Goal: Navigation & Orientation: Find specific page/section

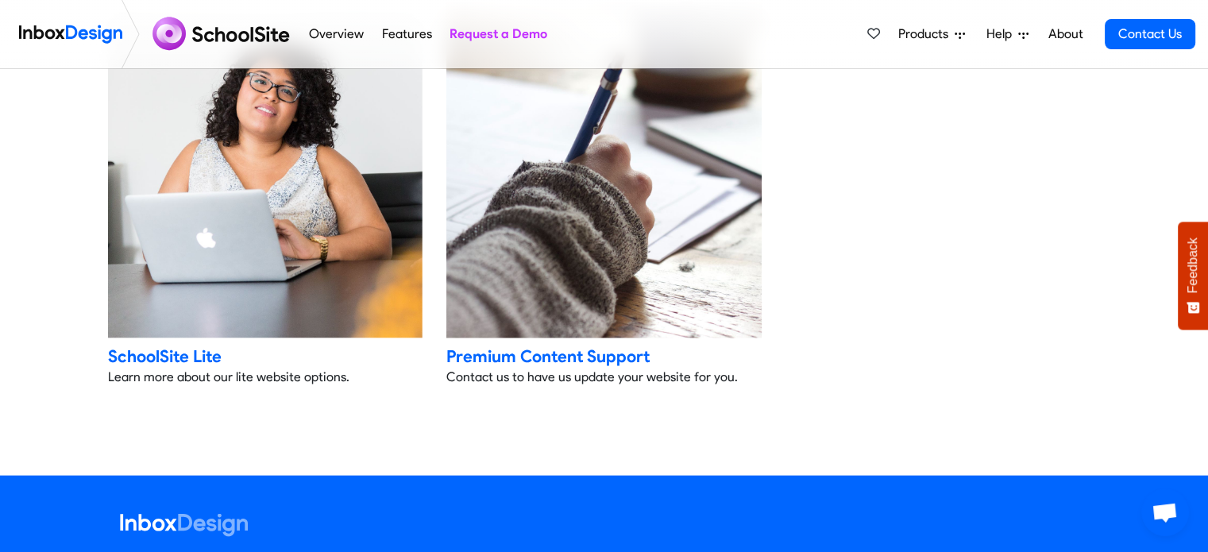
scroll to position [3335, 0]
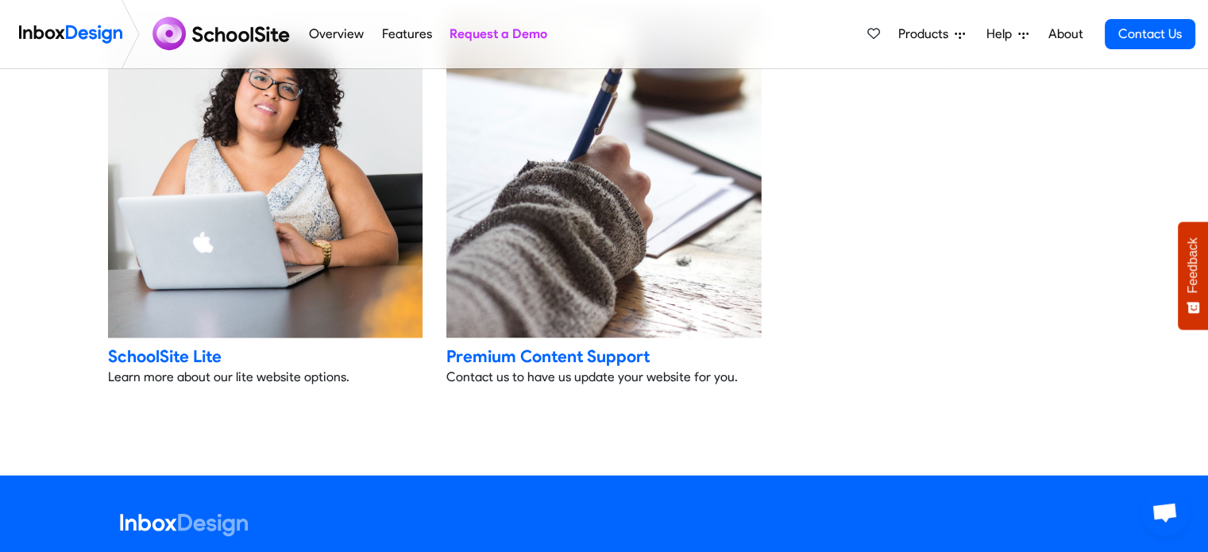
click at [347, 233] on img at bounding box center [265, 149] width 330 height 397
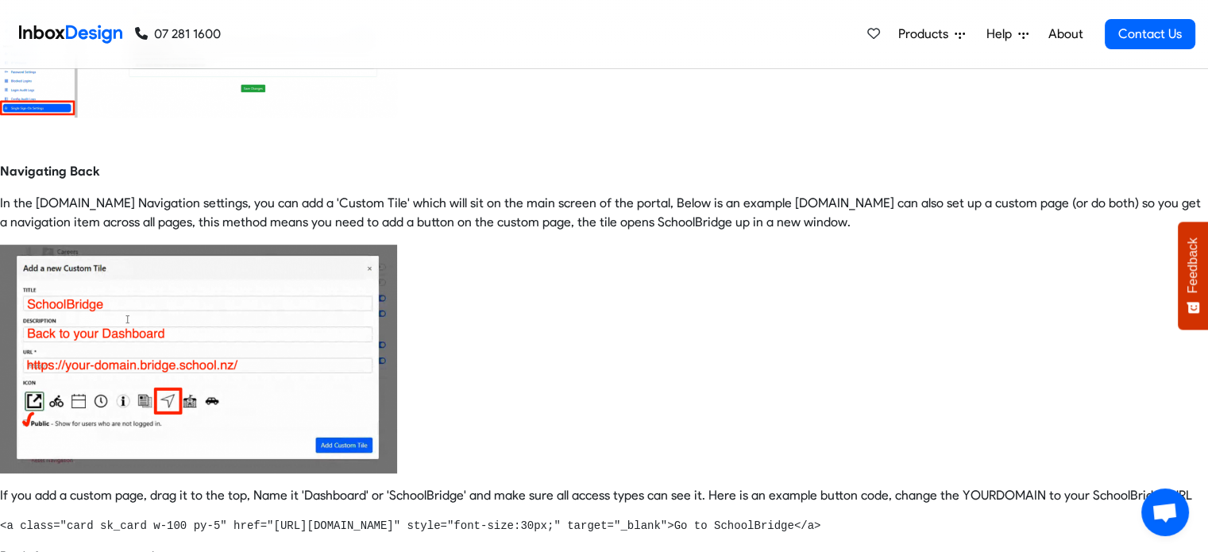
scroll to position [635, 0]
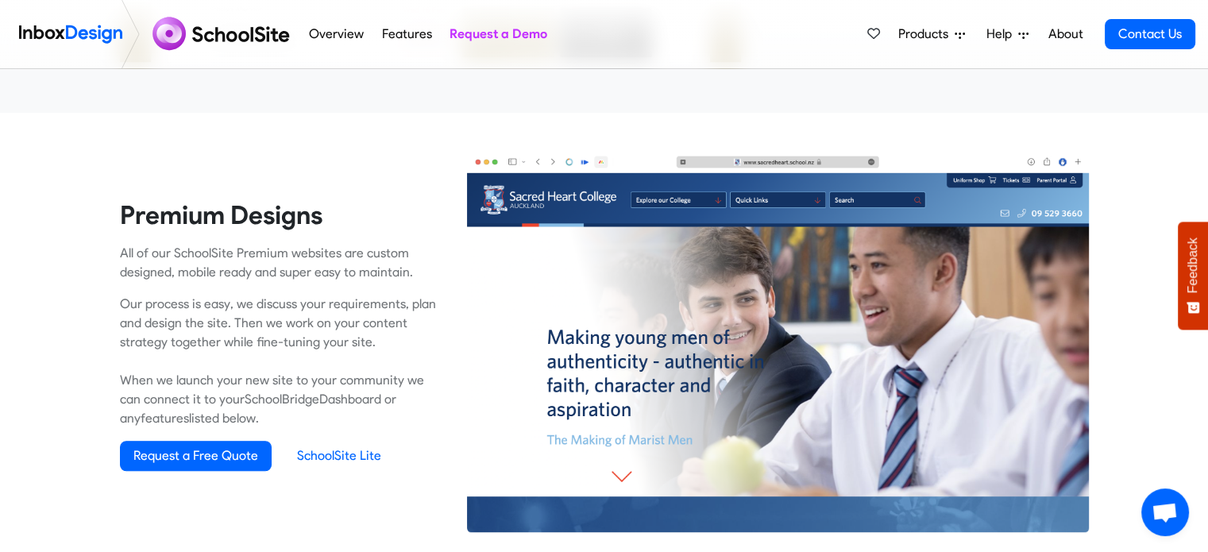
scroll to position [953, 0]
click at [349, 453] on link "SchoolSite Lite" at bounding box center [339, 456] width 110 height 29
